Goal: Find specific page/section: Find specific page/section

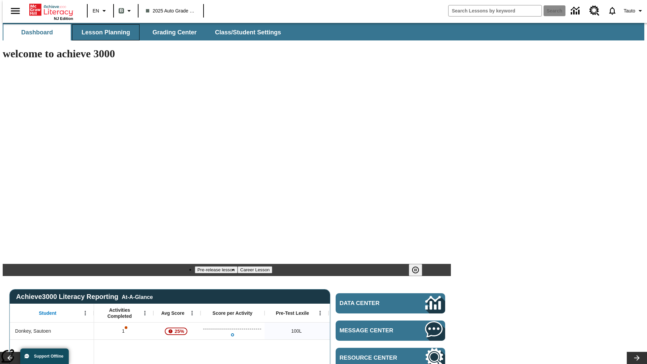
click at [103, 32] on span "Lesson Planning" at bounding box center [106, 33] width 49 height 8
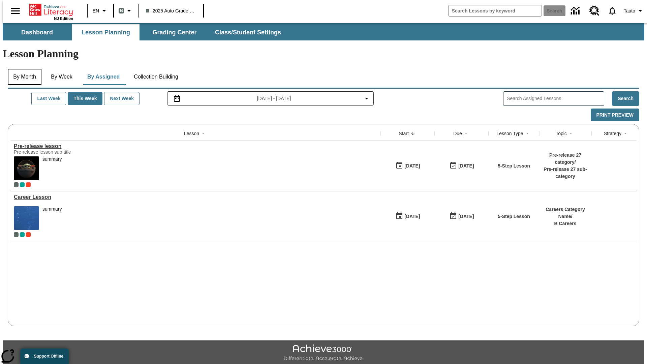
click at [23, 69] on button "By Month" at bounding box center [25, 77] width 34 height 16
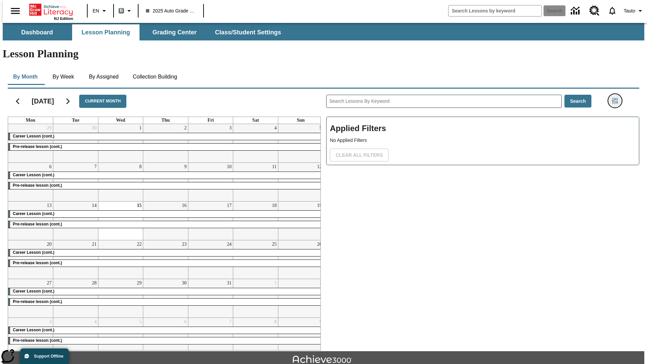
click at [617, 98] on icon "Filters Side menu" at bounding box center [615, 101] width 6 height 6
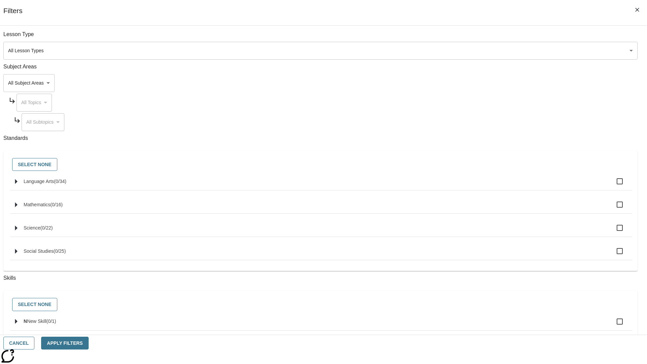
click at [485, 240] on body "Skip to main content NJ Edition EN B 2025 Auto Grade 1 B Search 0 Tauto Dashboa…" at bounding box center [324, 209] width 642 height 372
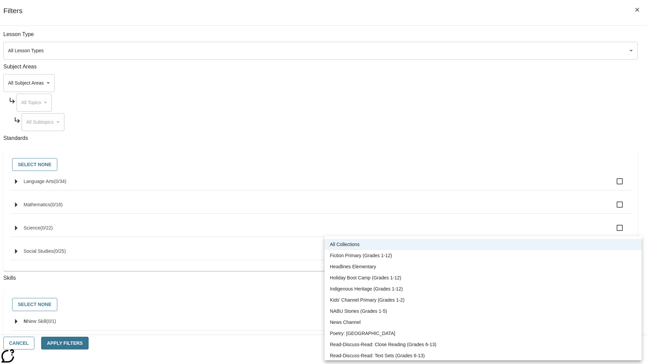
scroll to position [280, 0]
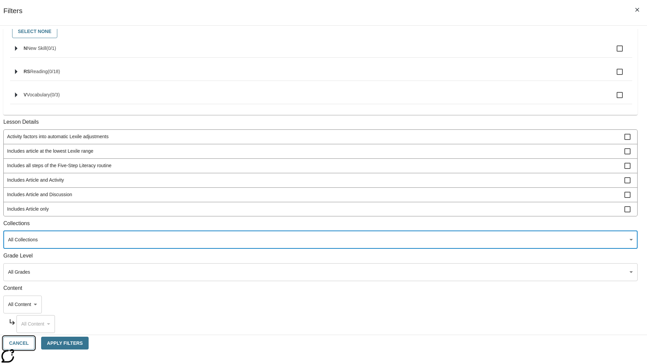
click at [34, 343] on button "Cancel" at bounding box center [18, 343] width 31 height 13
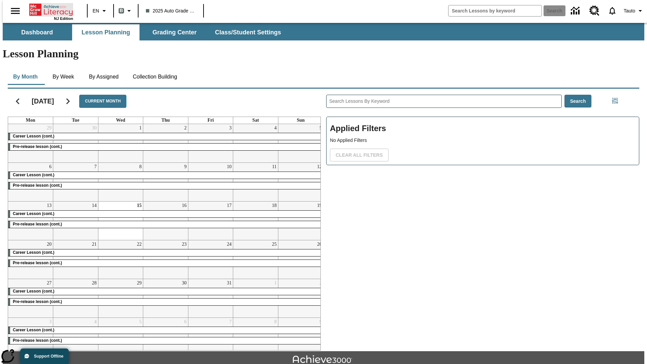
click at [49, 9] on icon "Home" at bounding box center [51, 9] width 45 height 13
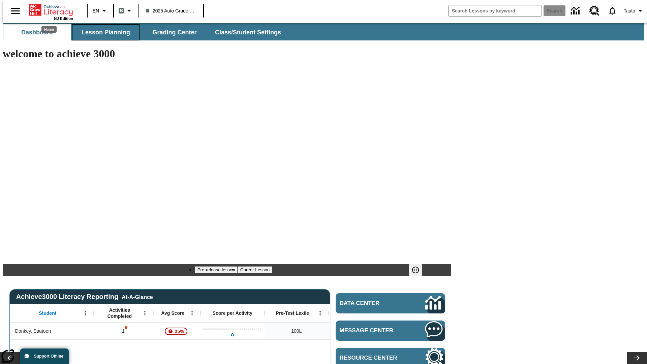
click at [103, 32] on span "Lesson Planning" at bounding box center [106, 33] width 49 height 8
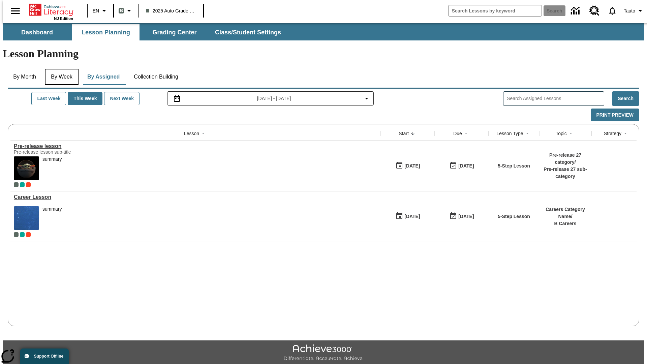
click at [60, 69] on button "By Week" at bounding box center [62, 77] width 34 height 16
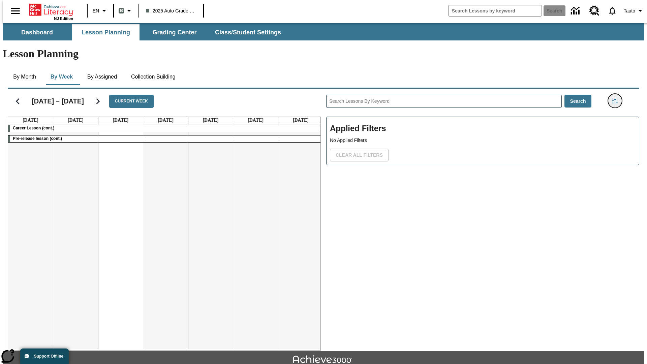
click at [617, 98] on icon "Filters Side menu" at bounding box center [615, 101] width 6 height 6
